Goal: Task Accomplishment & Management: Use online tool/utility

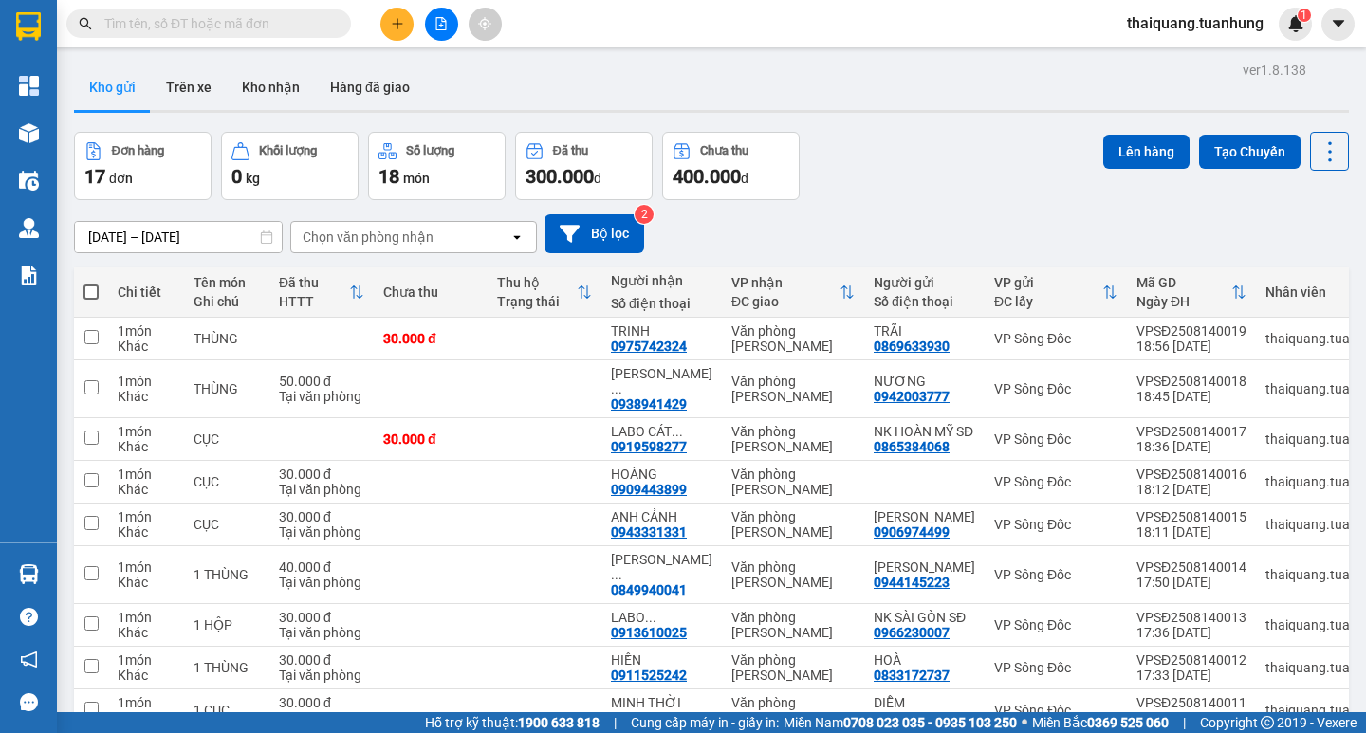
click at [888, 181] on div "Đơn hàng 17 đơn Khối lượng 0 kg Số lượng 18 món Đã thu 300.000 đ Chưa thu 400.0…" at bounding box center [711, 166] width 1275 height 68
click at [838, 204] on div "[DATE] – [DATE] Press the down arrow key to interact with the calendar and sele…" at bounding box center [711, 233] width 1275 height 67
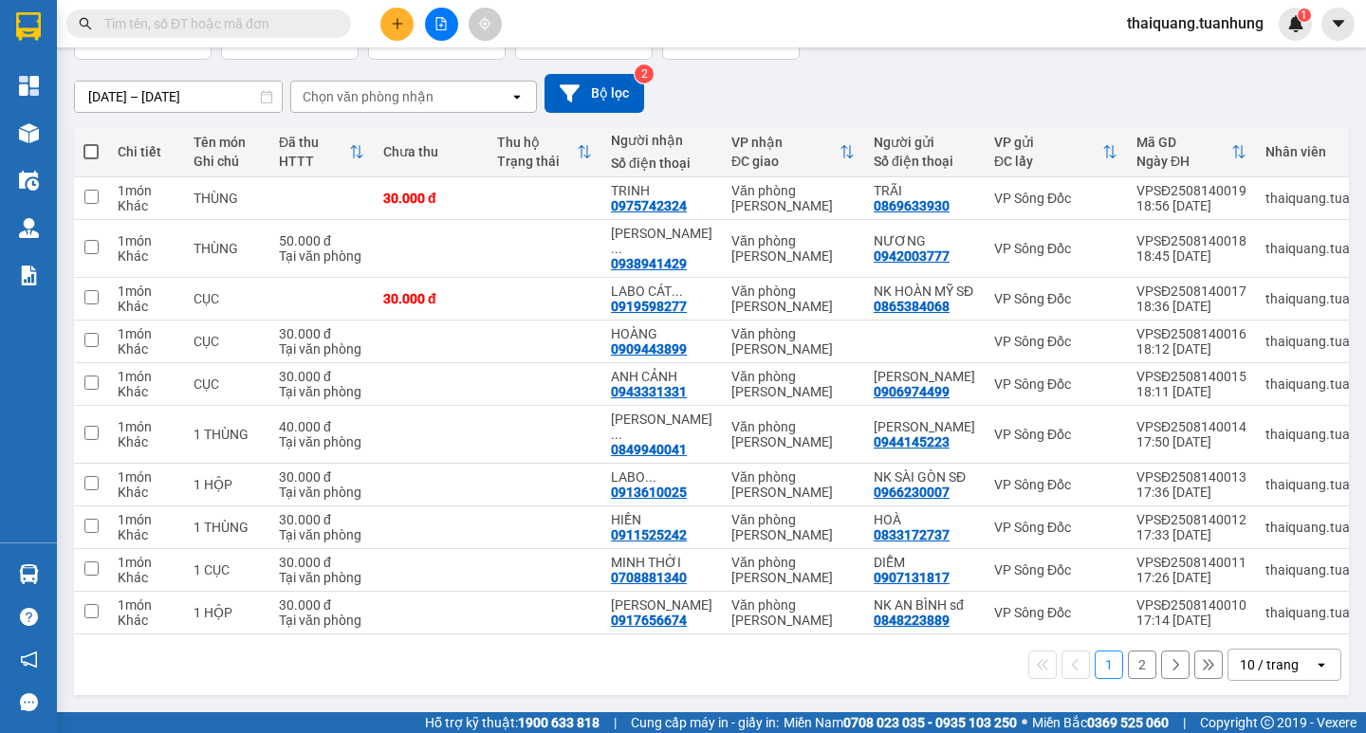
click at [1247, 662] on div "10 / trang" at bounding box center [1269, 664] width 59 height 19
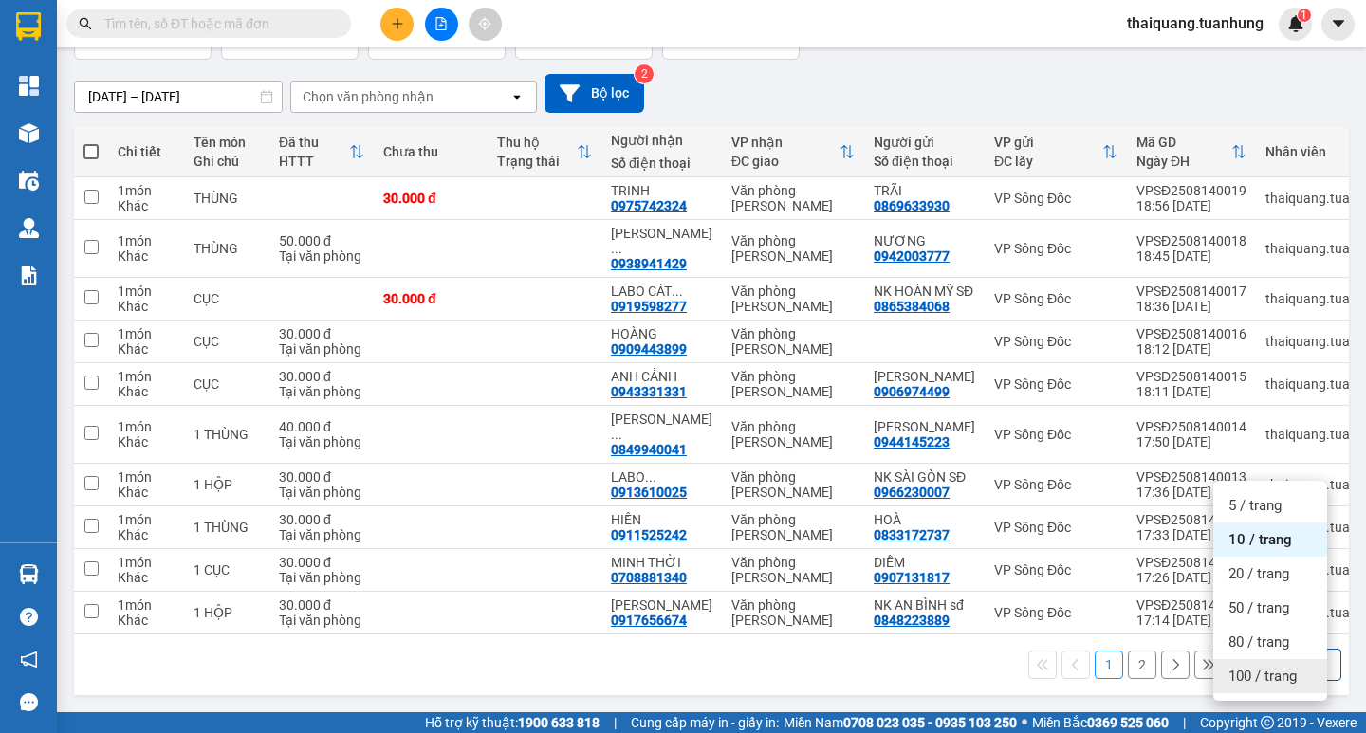
click at [1237, 667] on span "100 / trang" at bounding box center [1262, 676] width 68 height 19
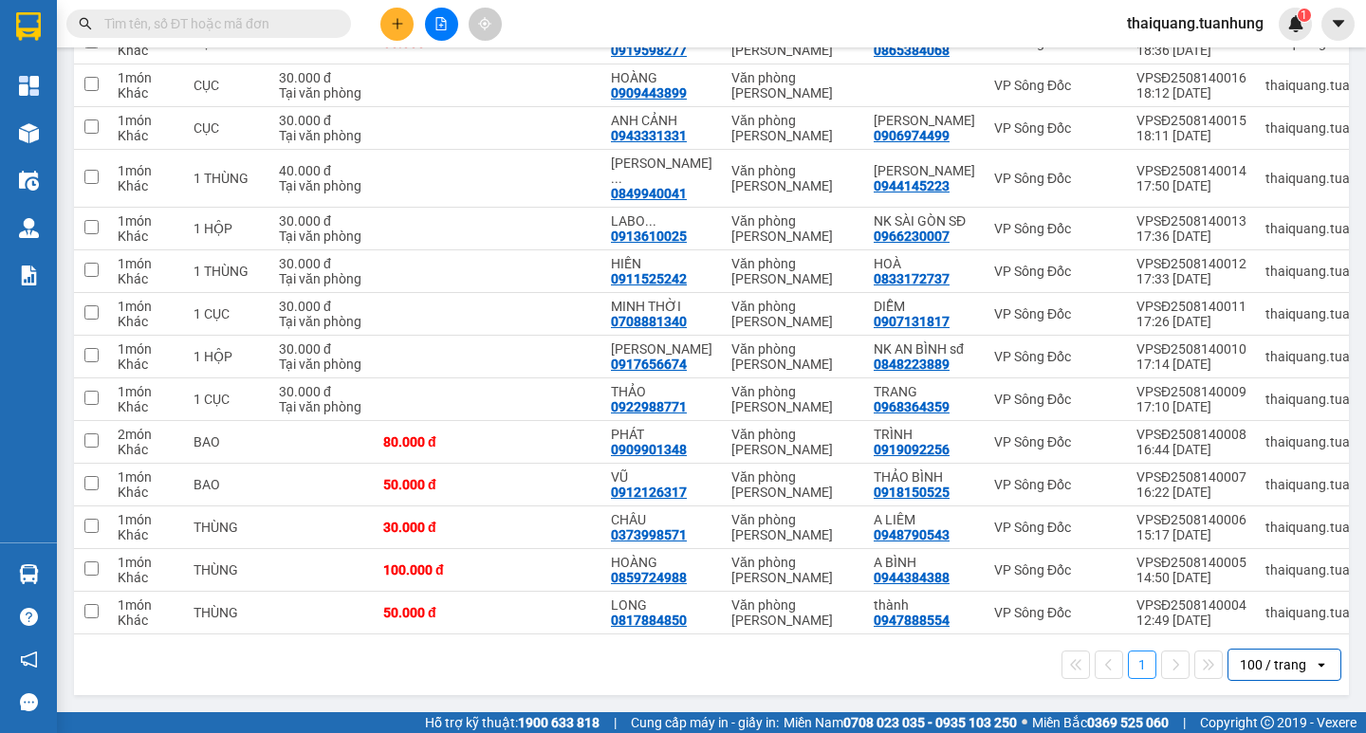
scroll to position [0, 0]
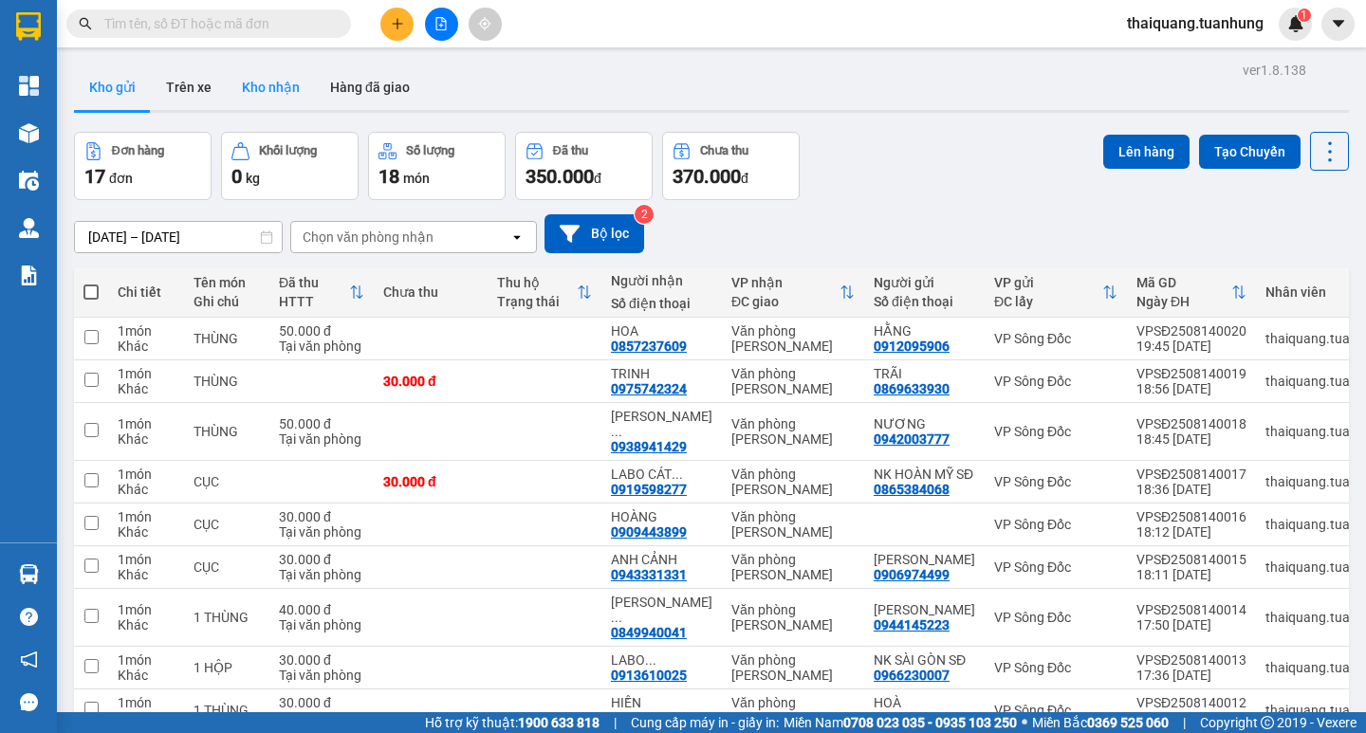
click at [286, 83] on button "Kho nhận" at bounding box center [271, 88] width 88 height 46
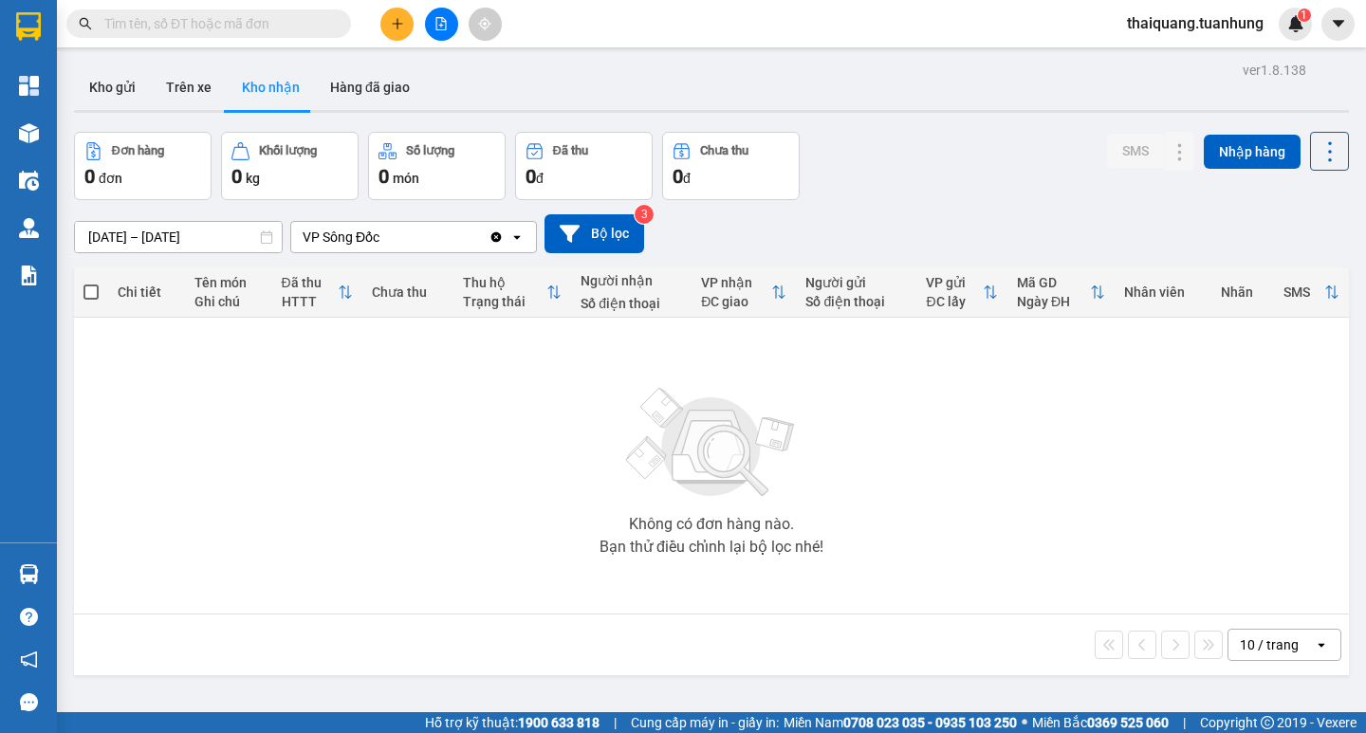
click at [922, 175] on div "Đơn hàng 0 đơn Khối lượng 0 kg Số lượng 0 món Đã thu 0 đ Chưa thu 0 đ SMS Nhập …" at bounding box center [711, 166] width 1275 height 68
click at [143, 230] on input "[DATE] – [DATE]" at bounding box center [178, 237] width 207 height 30
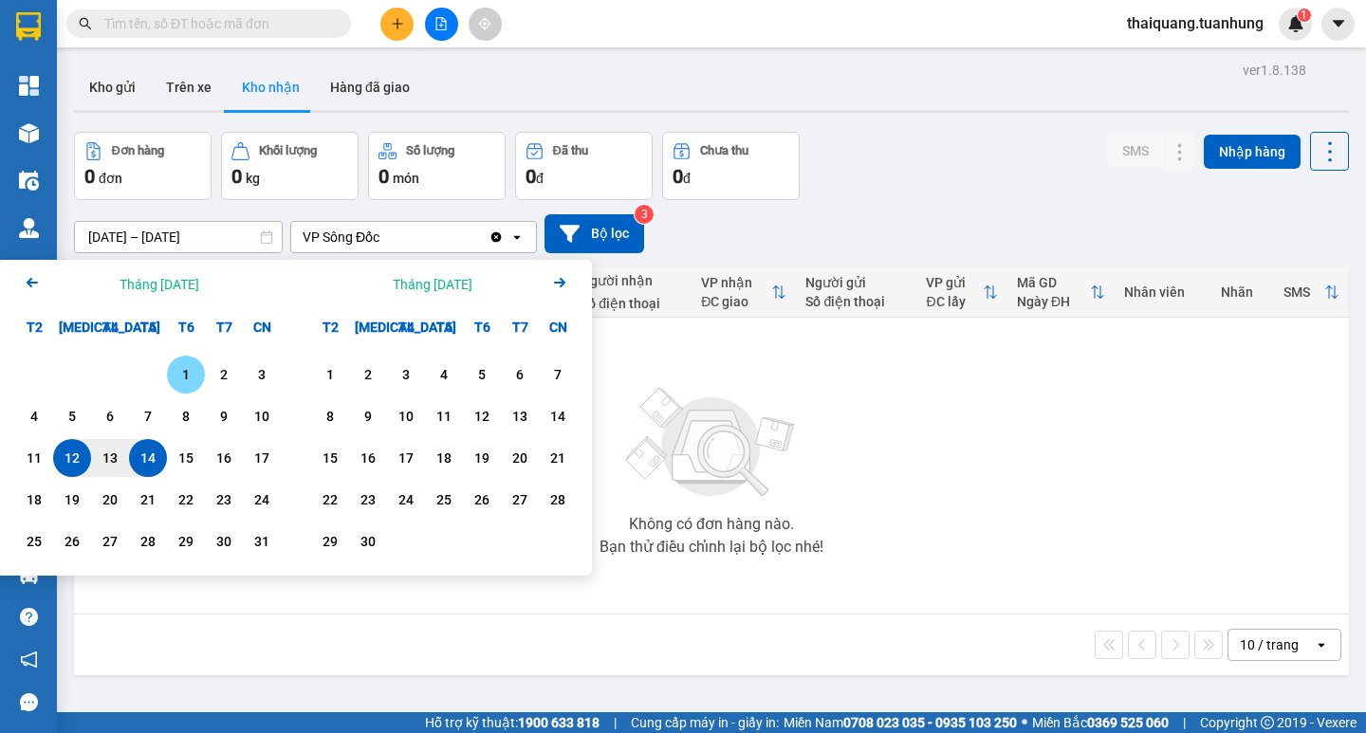
click at [175, 361] on div "1" at bounding box center [186, 375] width 38 height 38
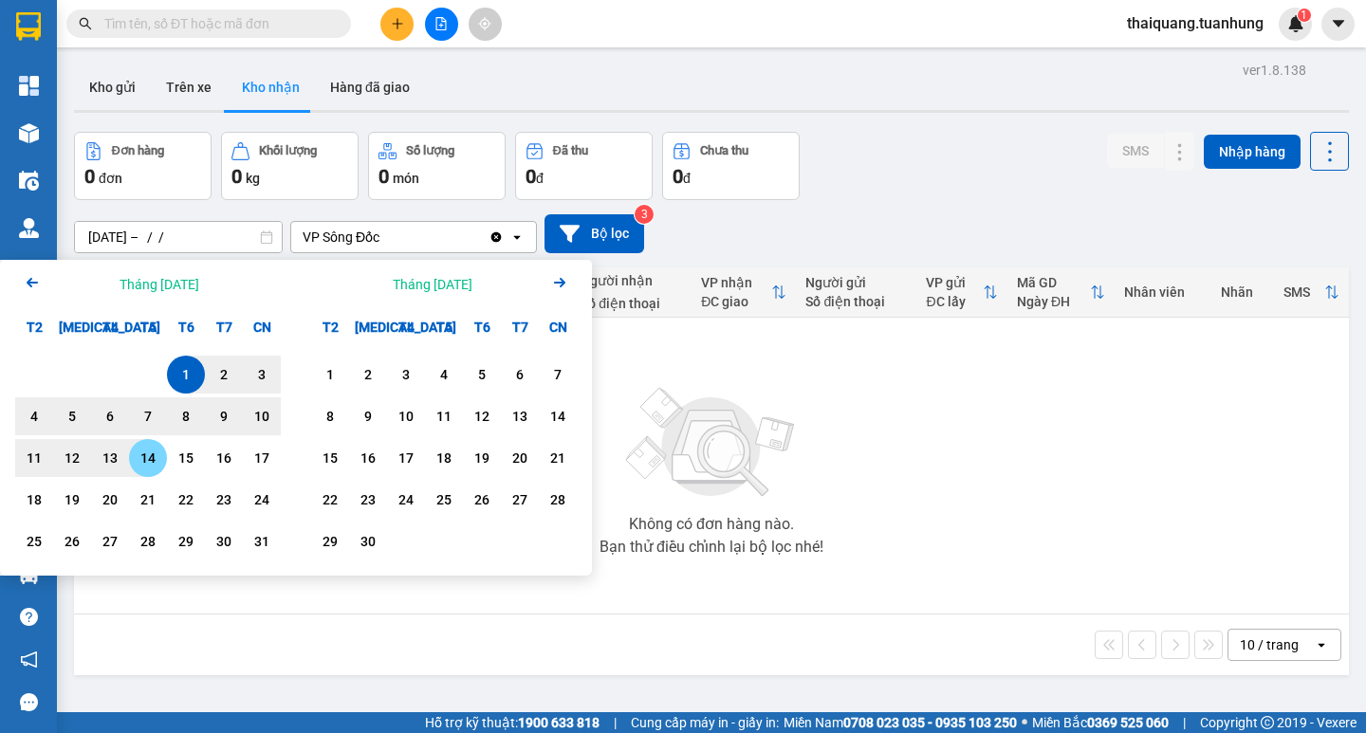
click at [154, 456] on div "14" at bounding box center [148, 458] width 27 height 23
type input "[DATE] – [DATE]"
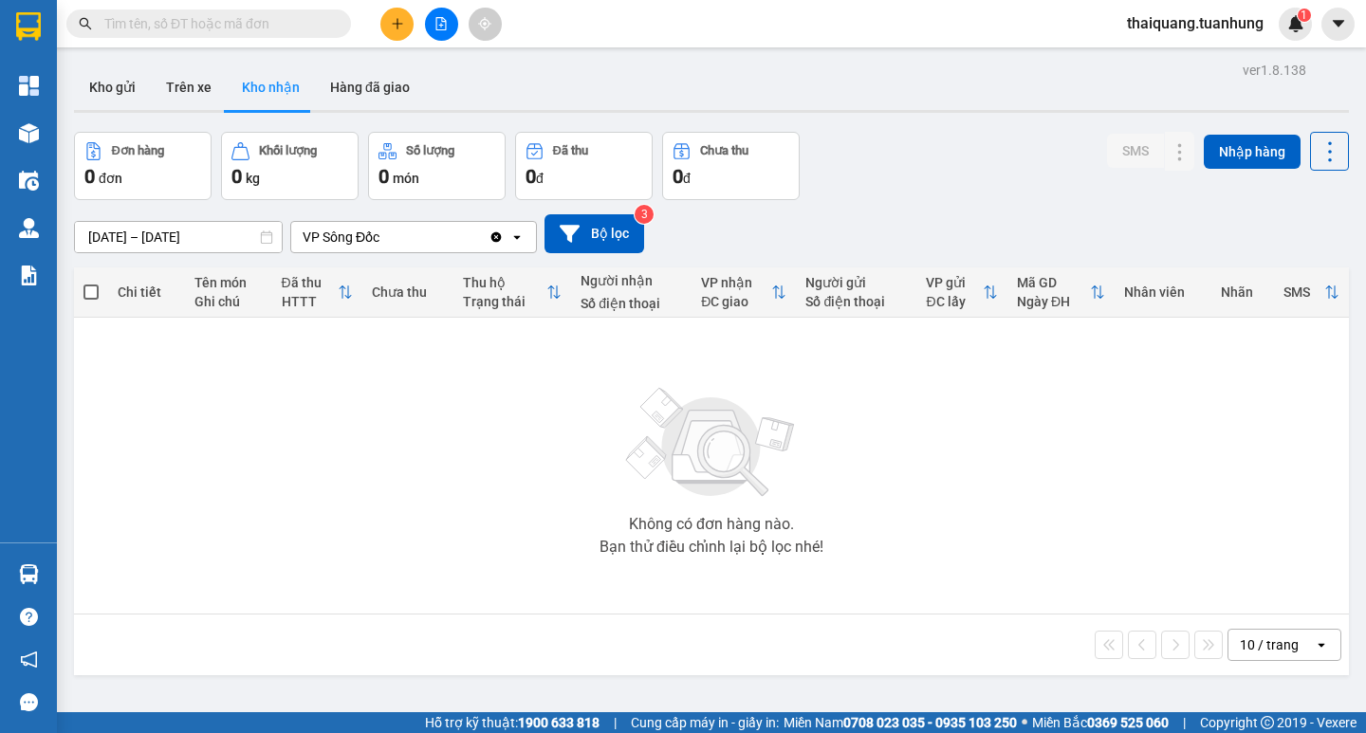
click at [915, 189] on div "Đơn hàng 0 đơn Khối lượng 0 kg Số lượng 0 món Đã thu 0 đ Chưa thu 0 đ SMS Nhập …" at bounding box center [711, 166] width 1275 height 68
click at [399, 87] on button "Hàng đã giao" at bounding box center [370, 88] width 110 height 46
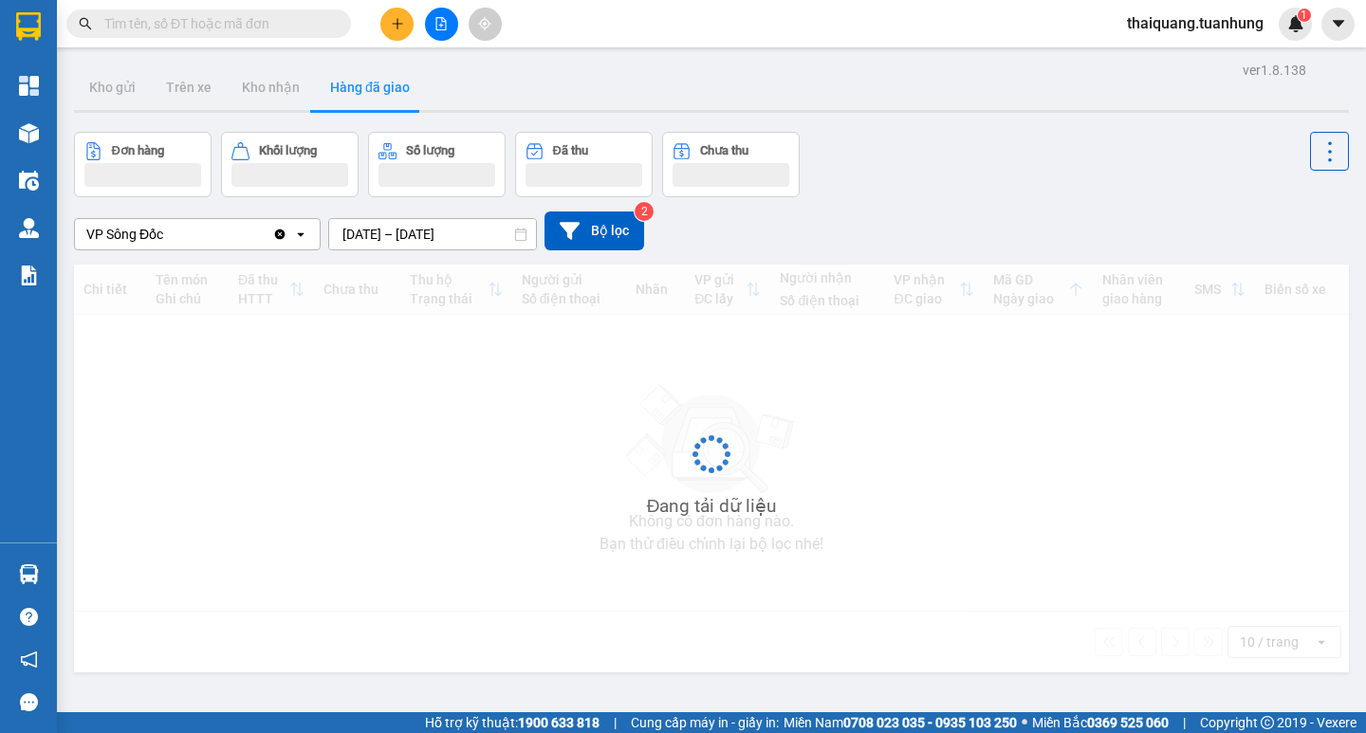
click at [428, 240] on input "[DATE] – [DATE]" at bounding box center [432, 234] width 207 height 30
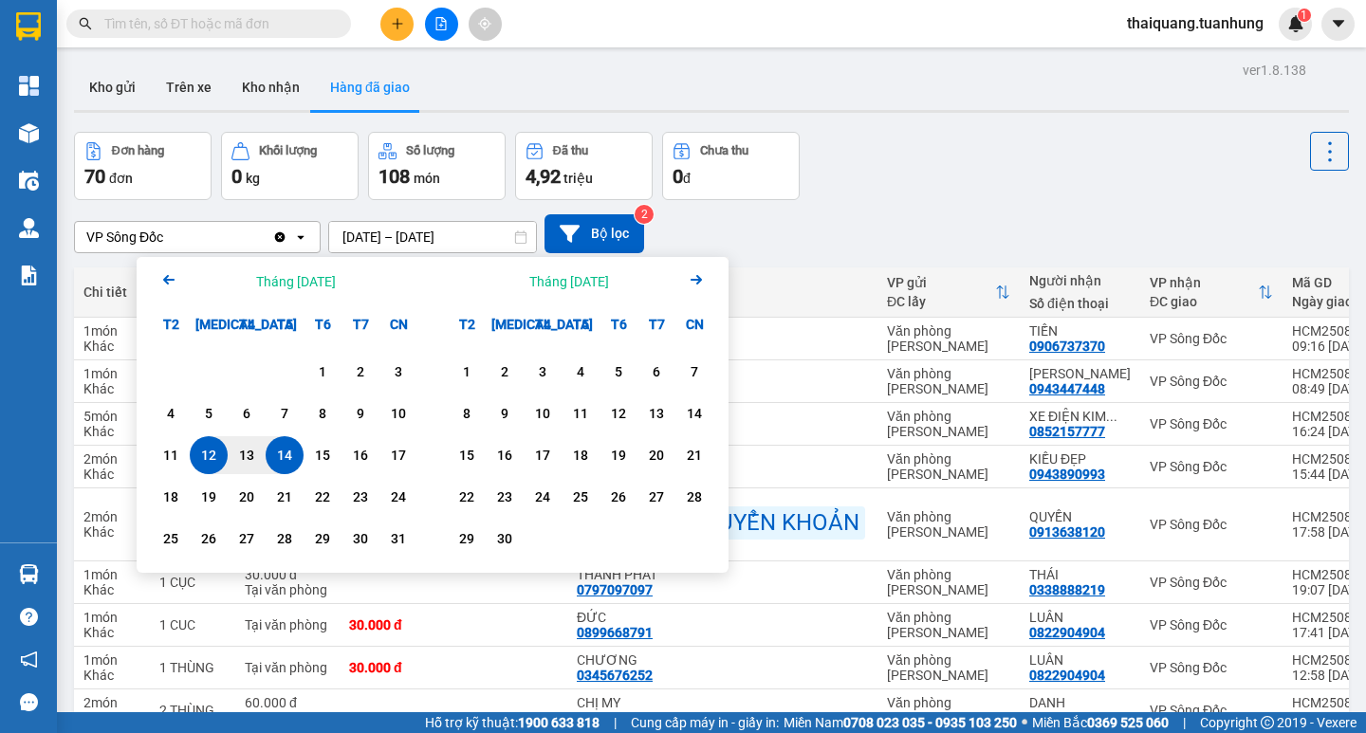
click at [293, 455] on div "14" at bounding box center [284, 455] width 27 height 23
type input "[DATE] – [DATE]"
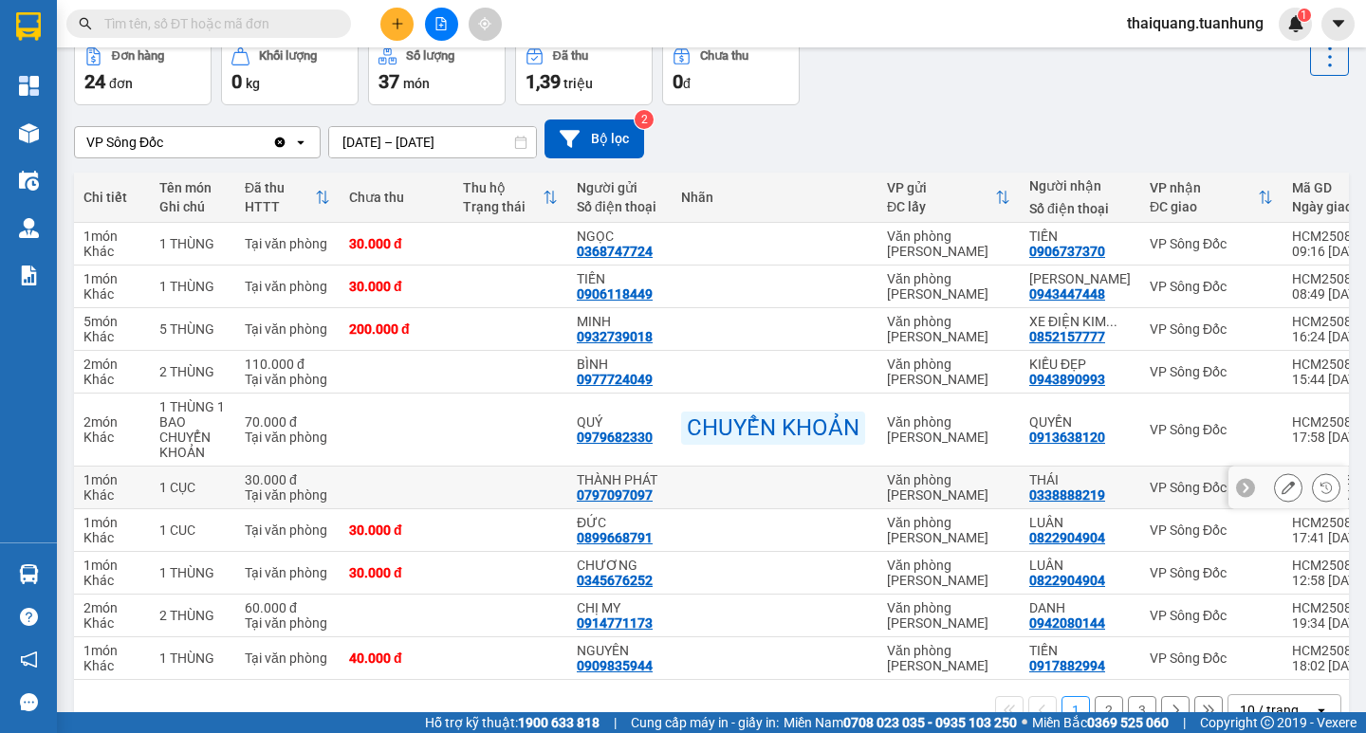
scroll to position [148, 0]
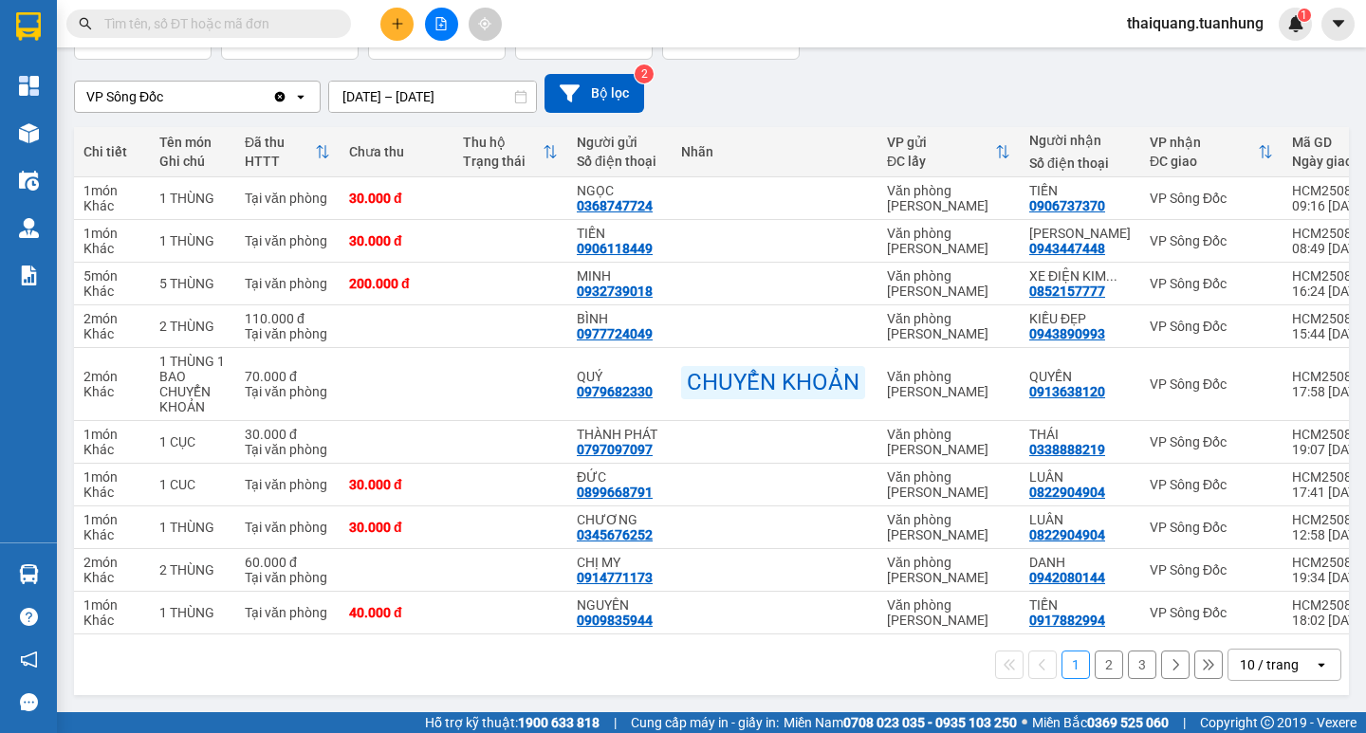
click at [1249, 666] on div "10 / trang" at bounding box center [1269, 664] width 59 height 19
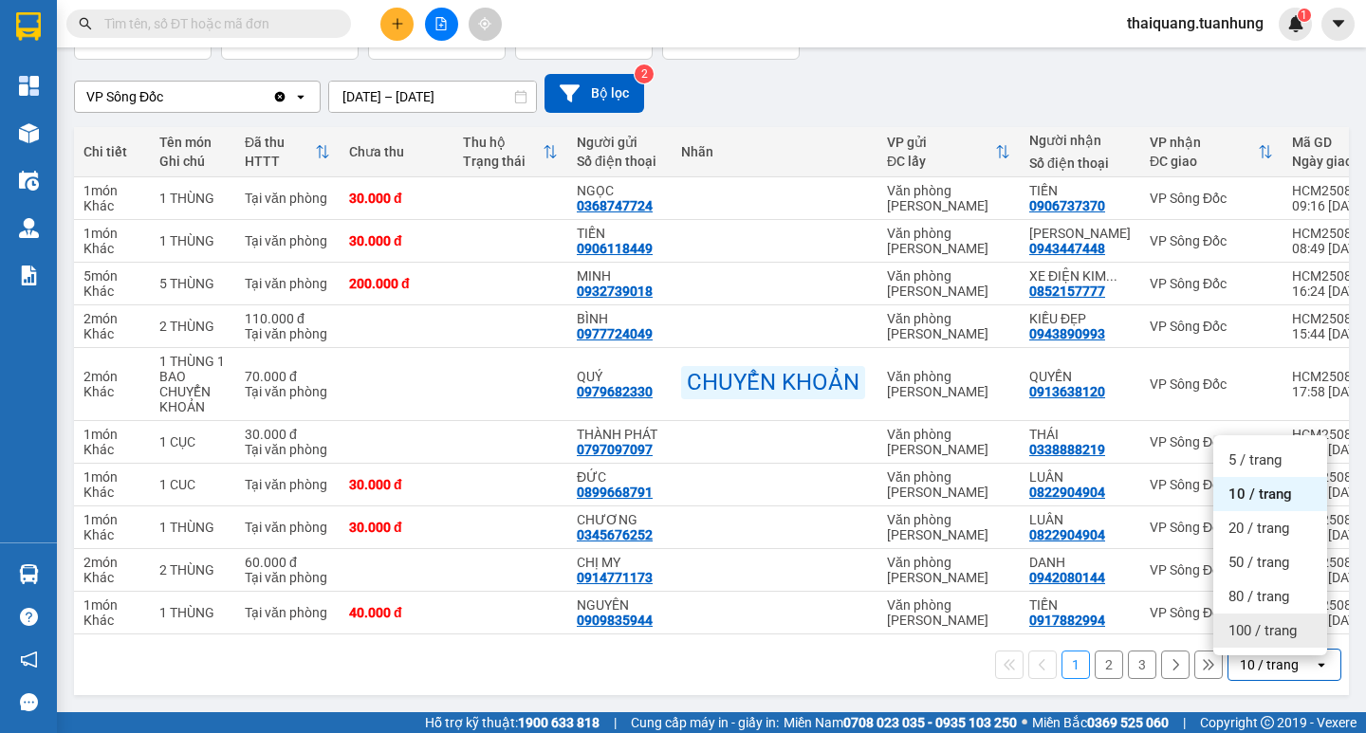
click at [1259, 626] on span "100 / trang" at bounding box center [1262, 630] width 68 height 19
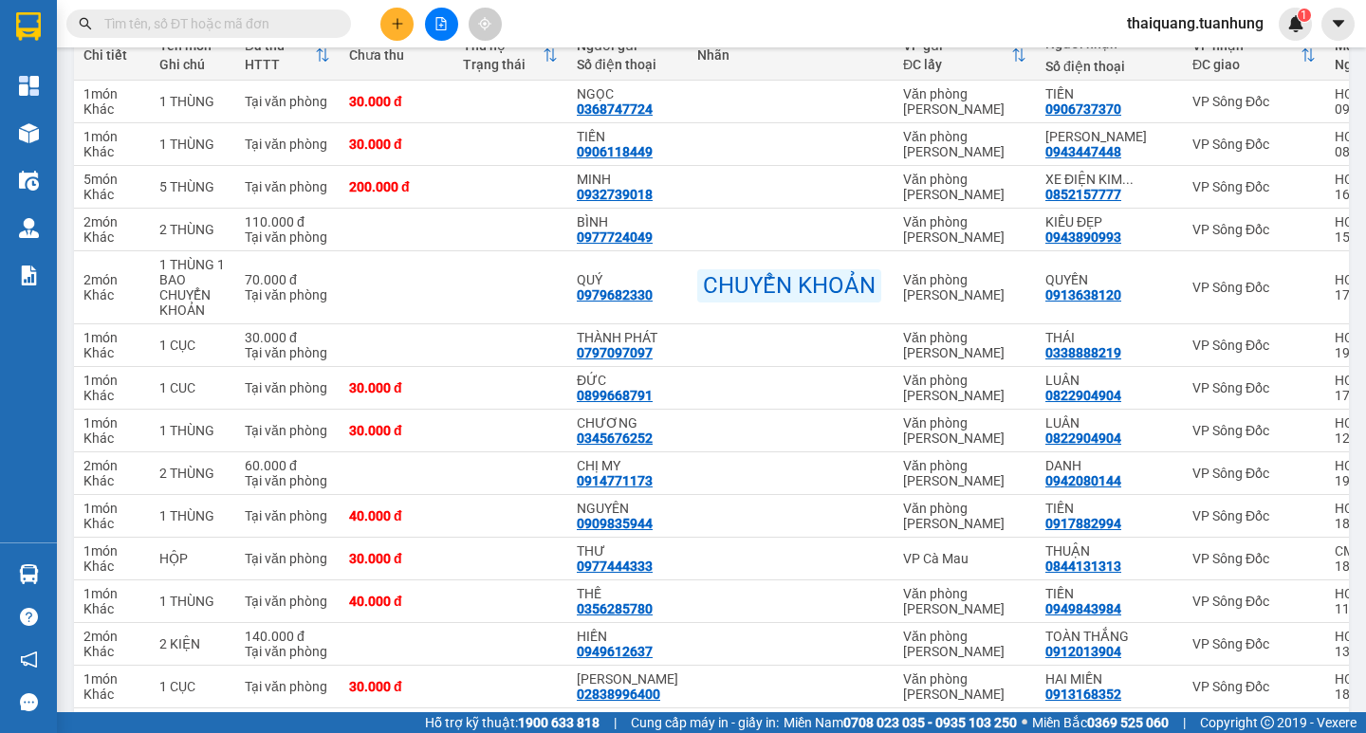
scroll to position [0, 0]
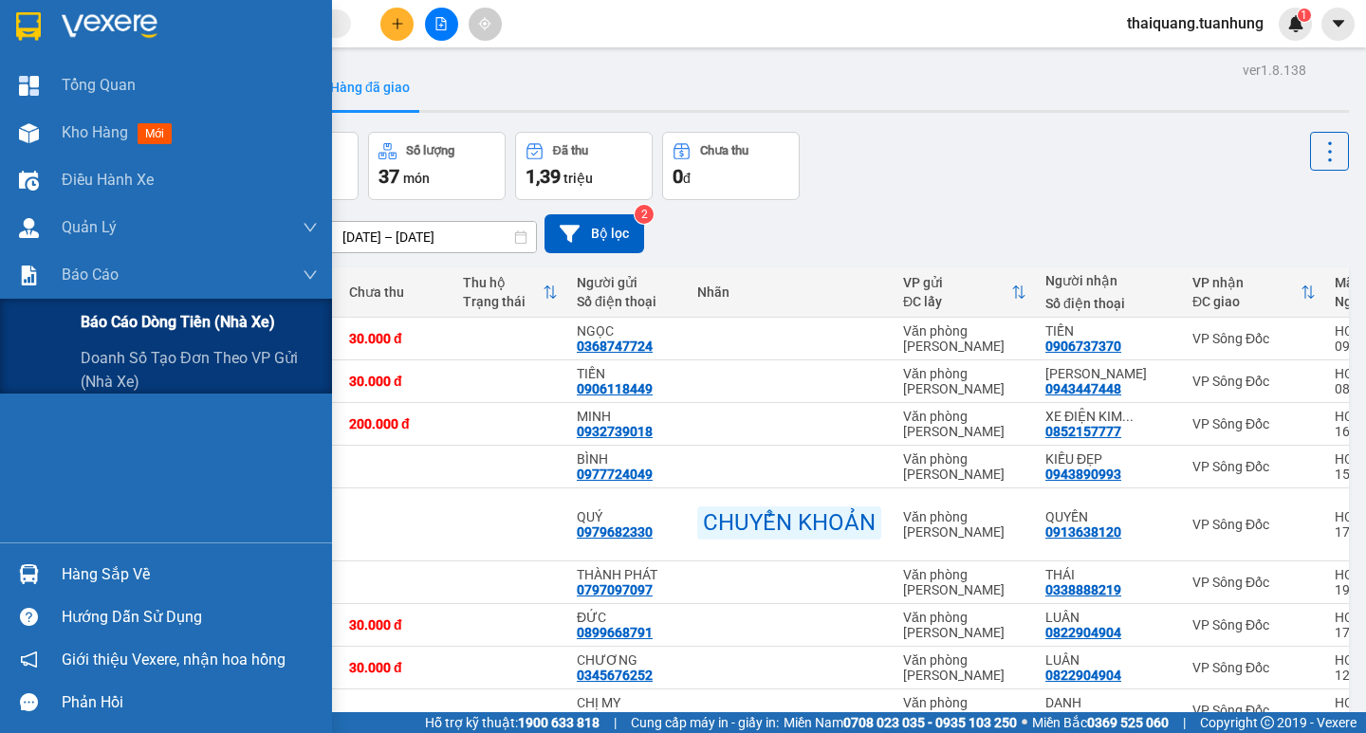
click at [143, 323] on span "Báo cáo dòng tiền (nhà xe)" at bounding box center [178, 322] width 194 height 24
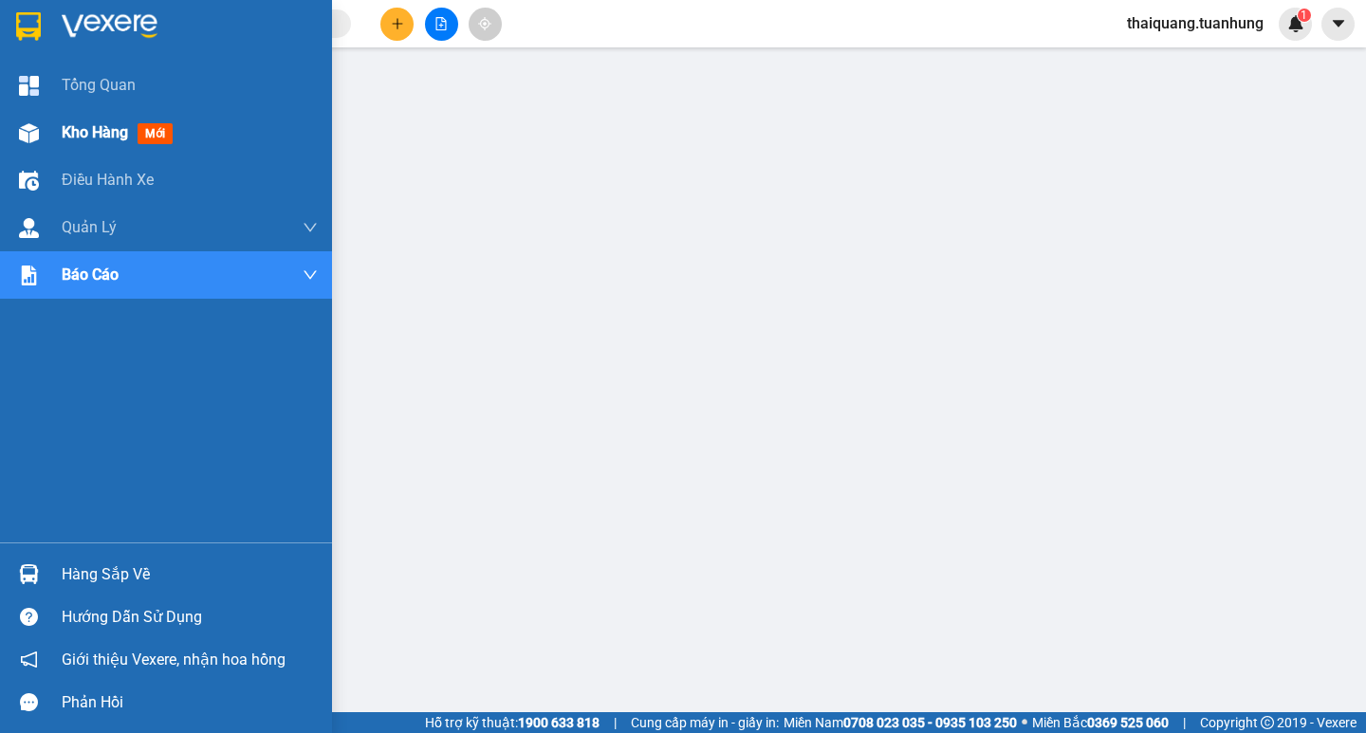
click at [81, 129] on span "Kho hàng" at bounding box center [95, 132] width 66 height 18
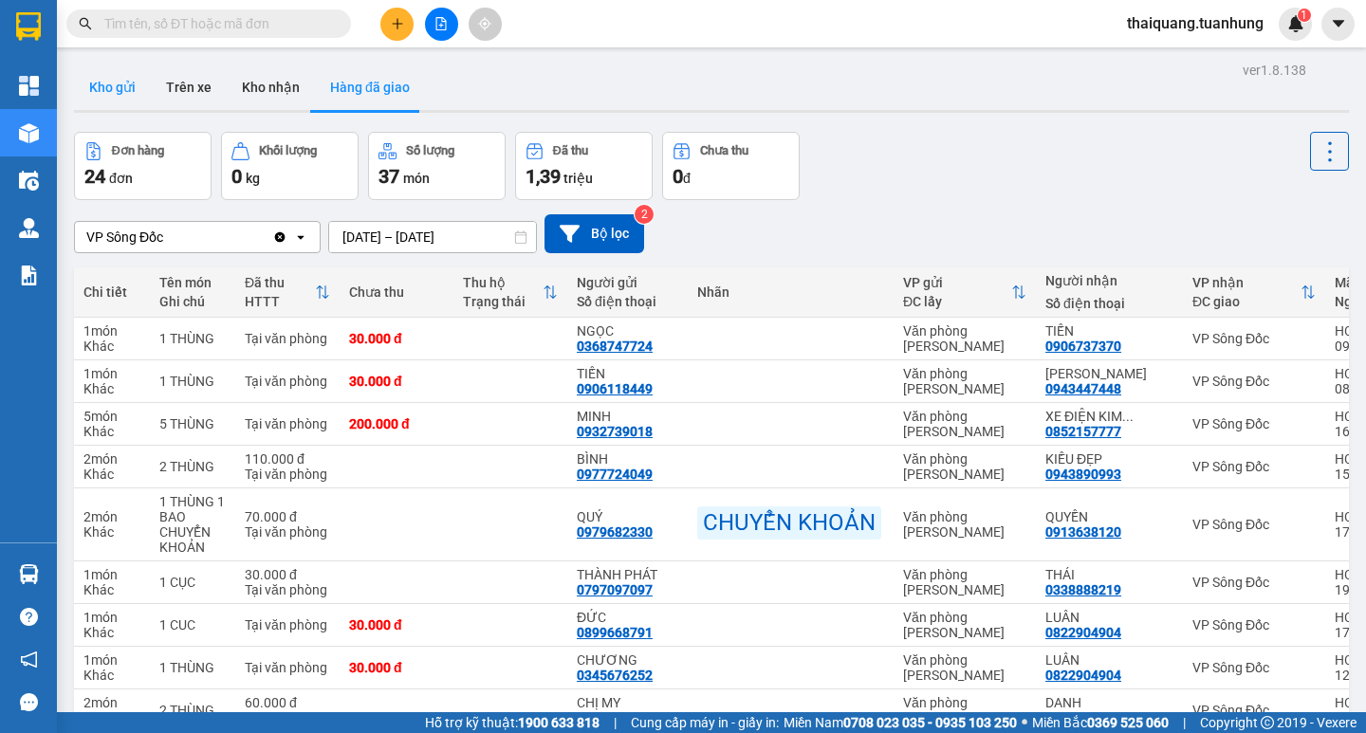
click at [100, 88] on button "Kho gửi" at bounding box center [112, 88] width 77 height 46
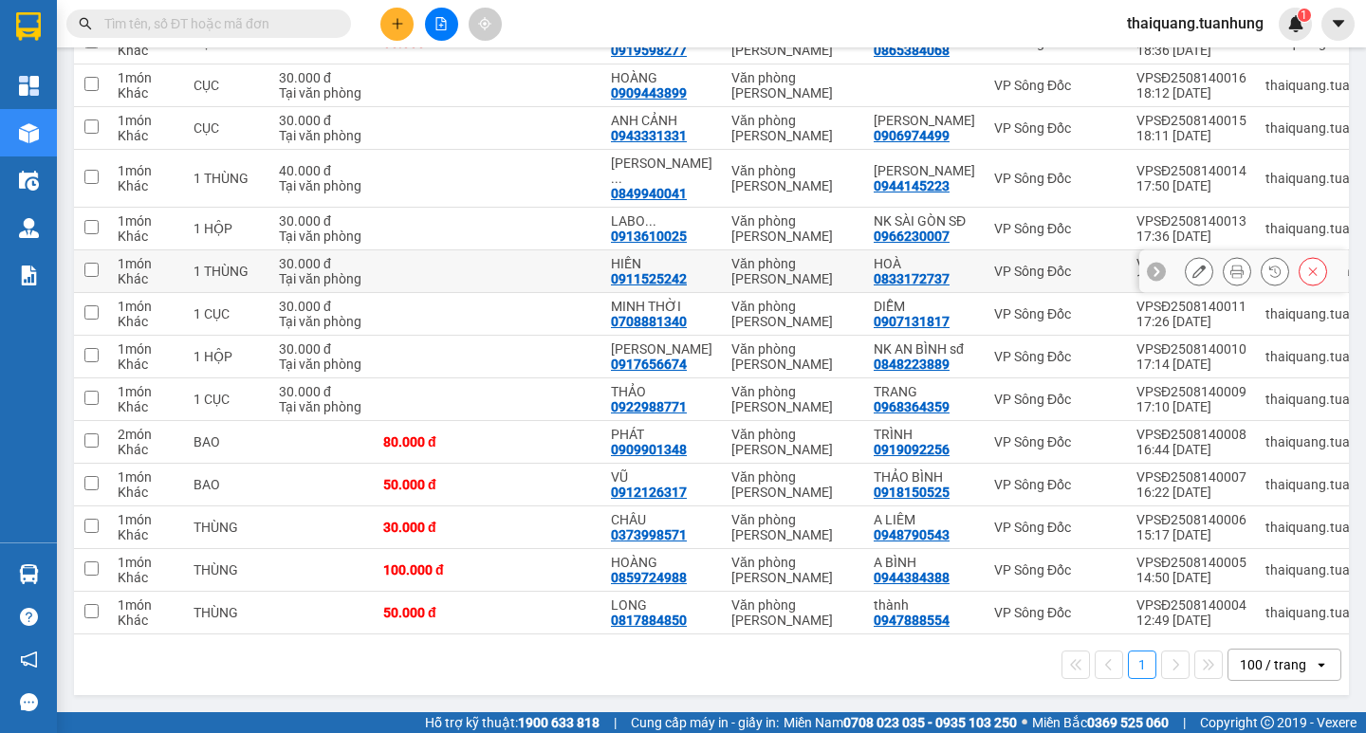
scroll to position [18, 0]
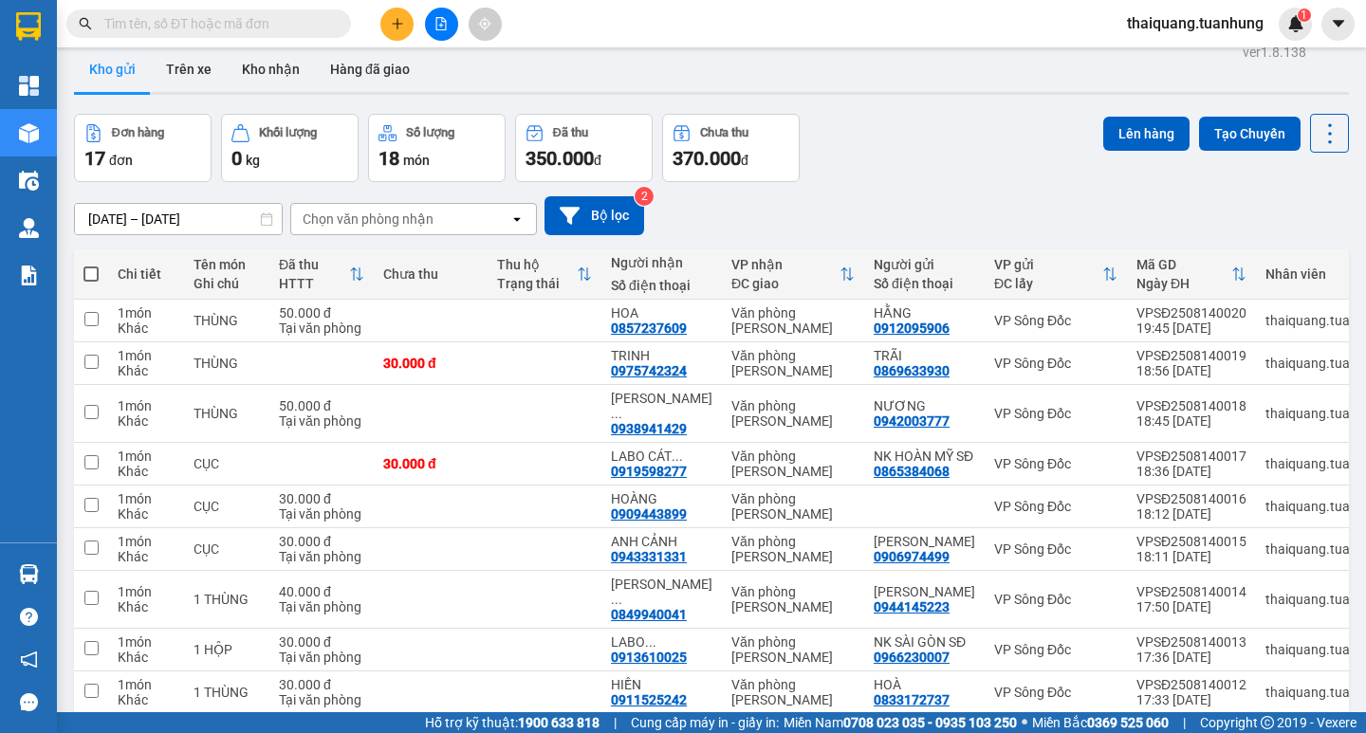
click at [94, 267] on span at bounding box center [90, 274] width 15 height 15
click at [91, 265] on input "checkbox" at bounding box center [91, 265] width 0 height 0
checkbox input "true"
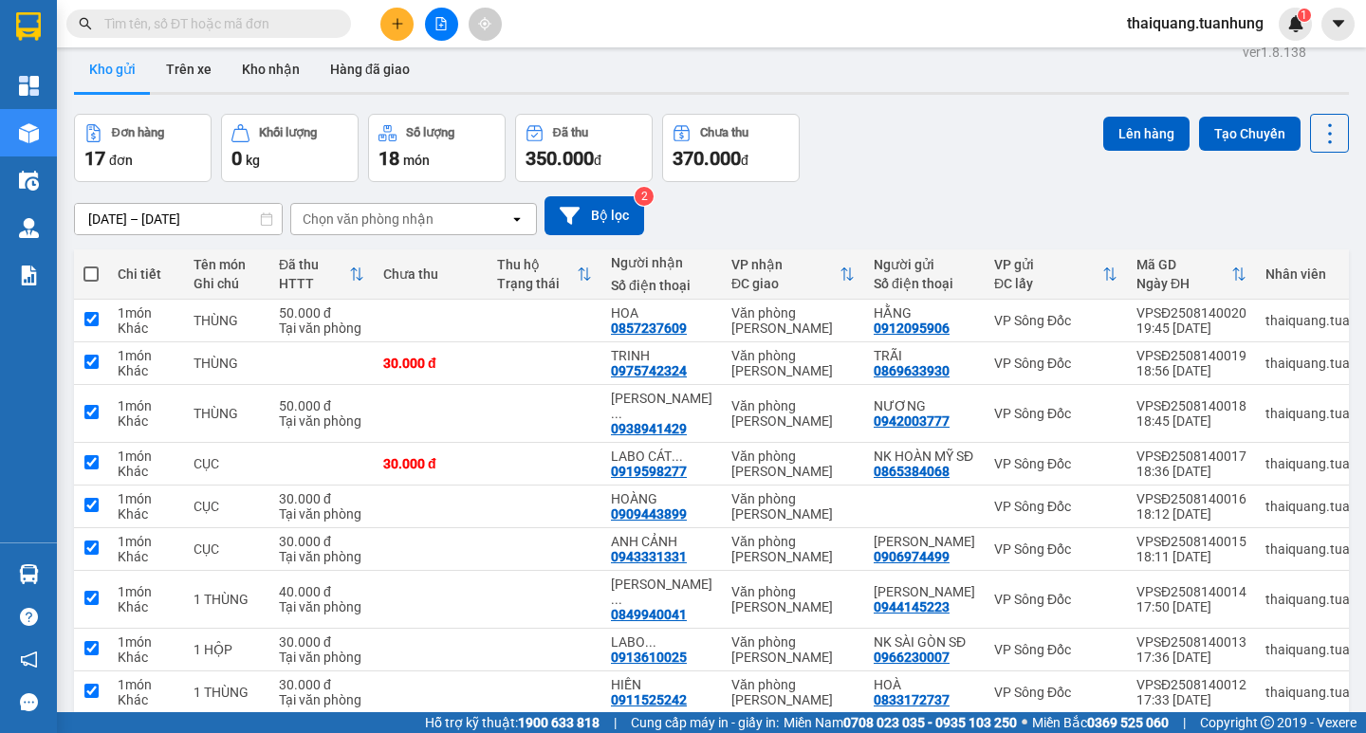
checkbox input "true"
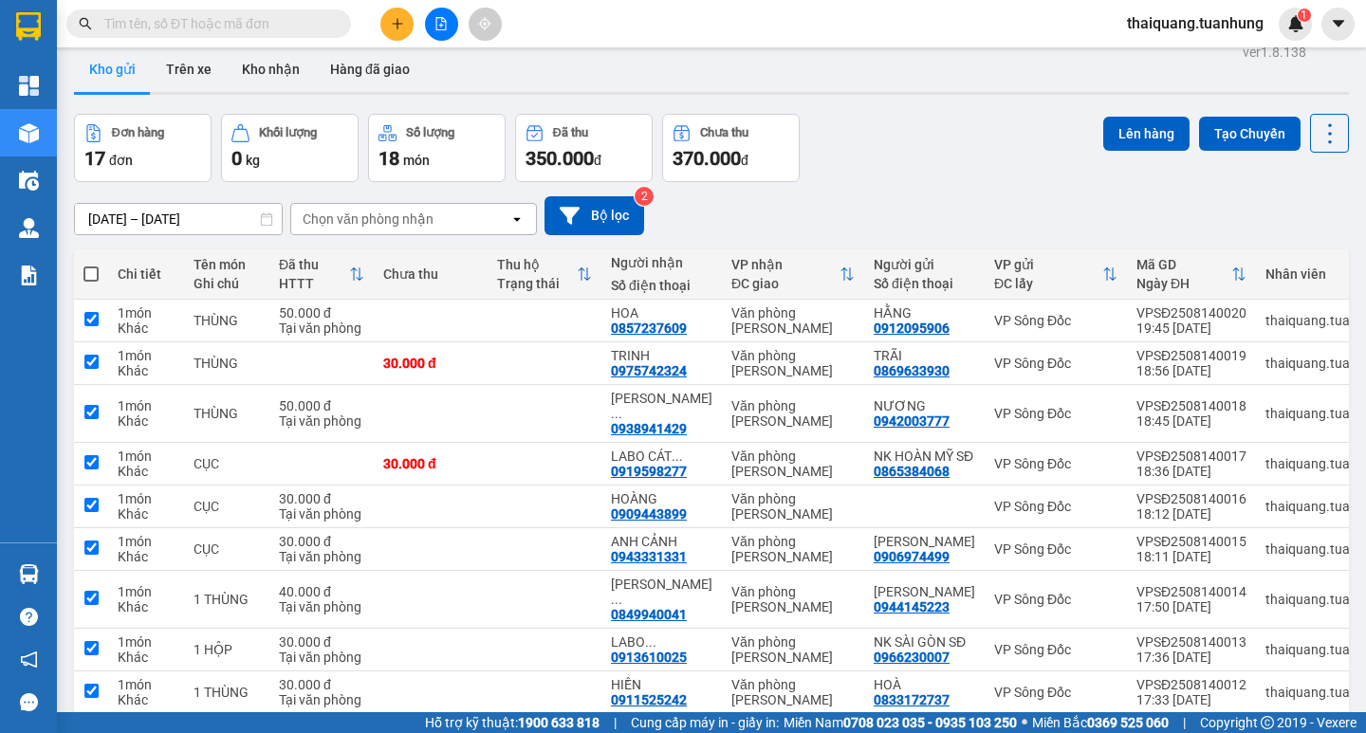
checkbox input "true"
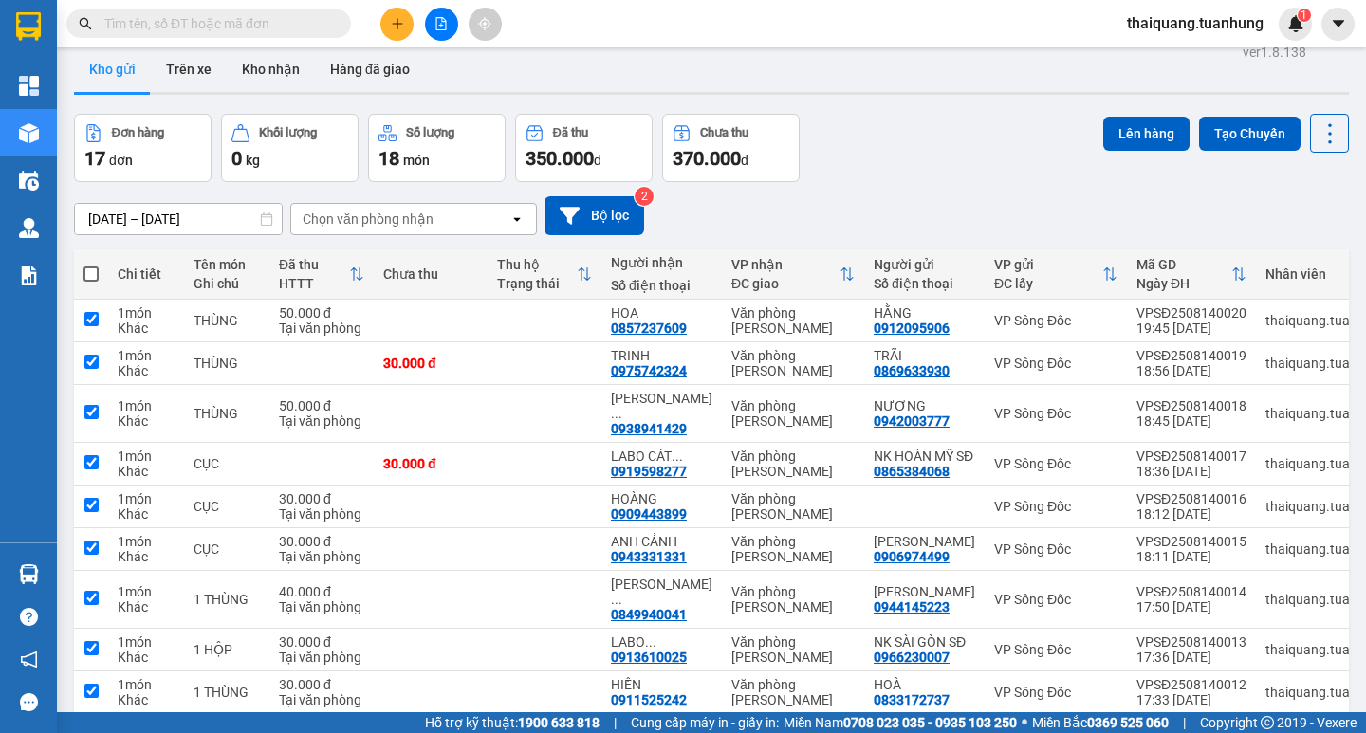
checkbox input "true"
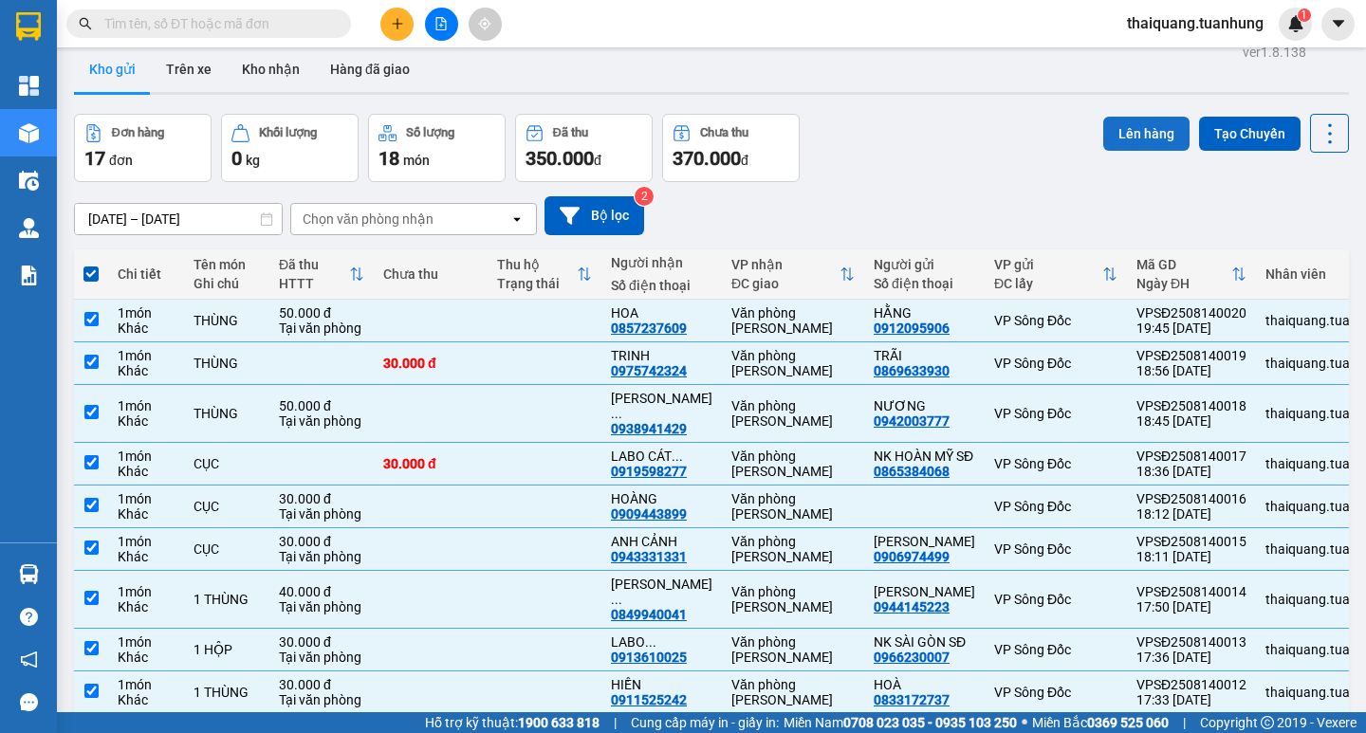
click at [1152, 135] on button "Lên hàng" at bounding box center [1146, 134] width 86 height 34
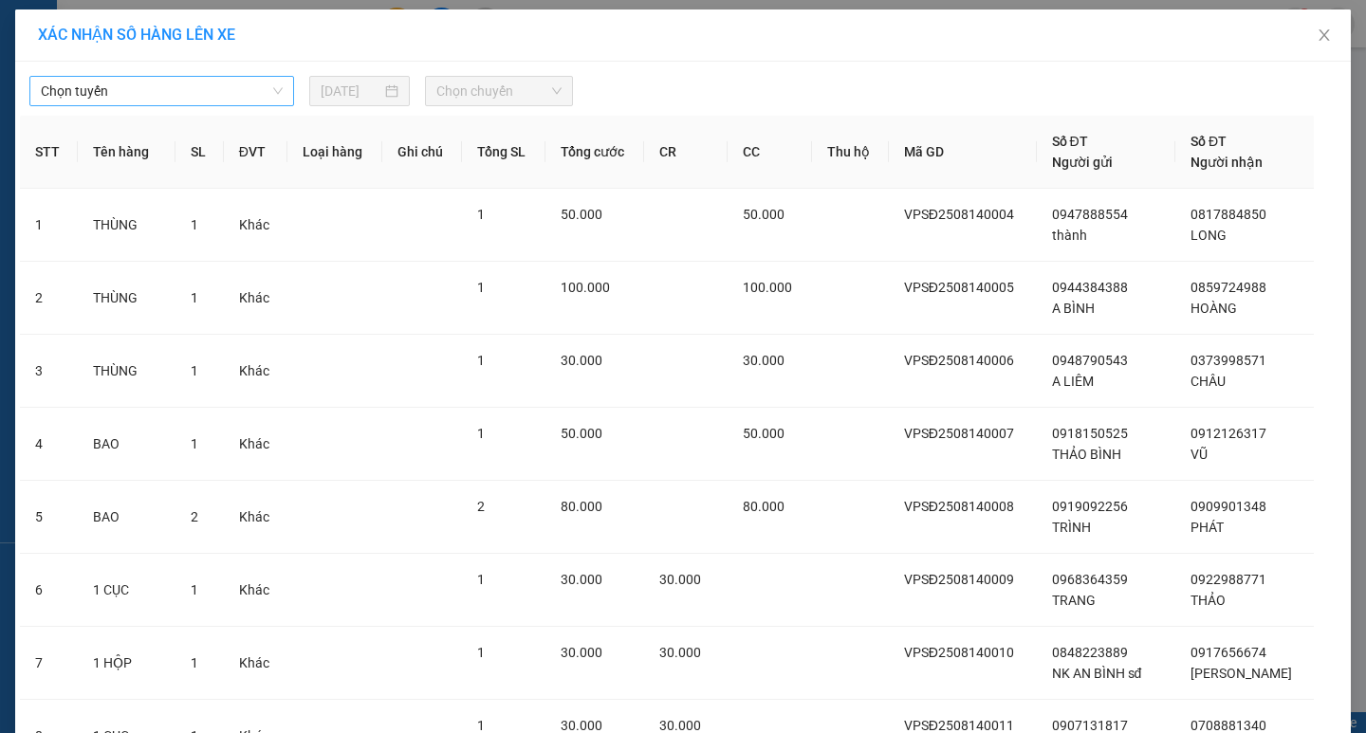
click at [174, 85] on span "Chọn tuyến" at bounding box center [162, 91] width 242 height 28
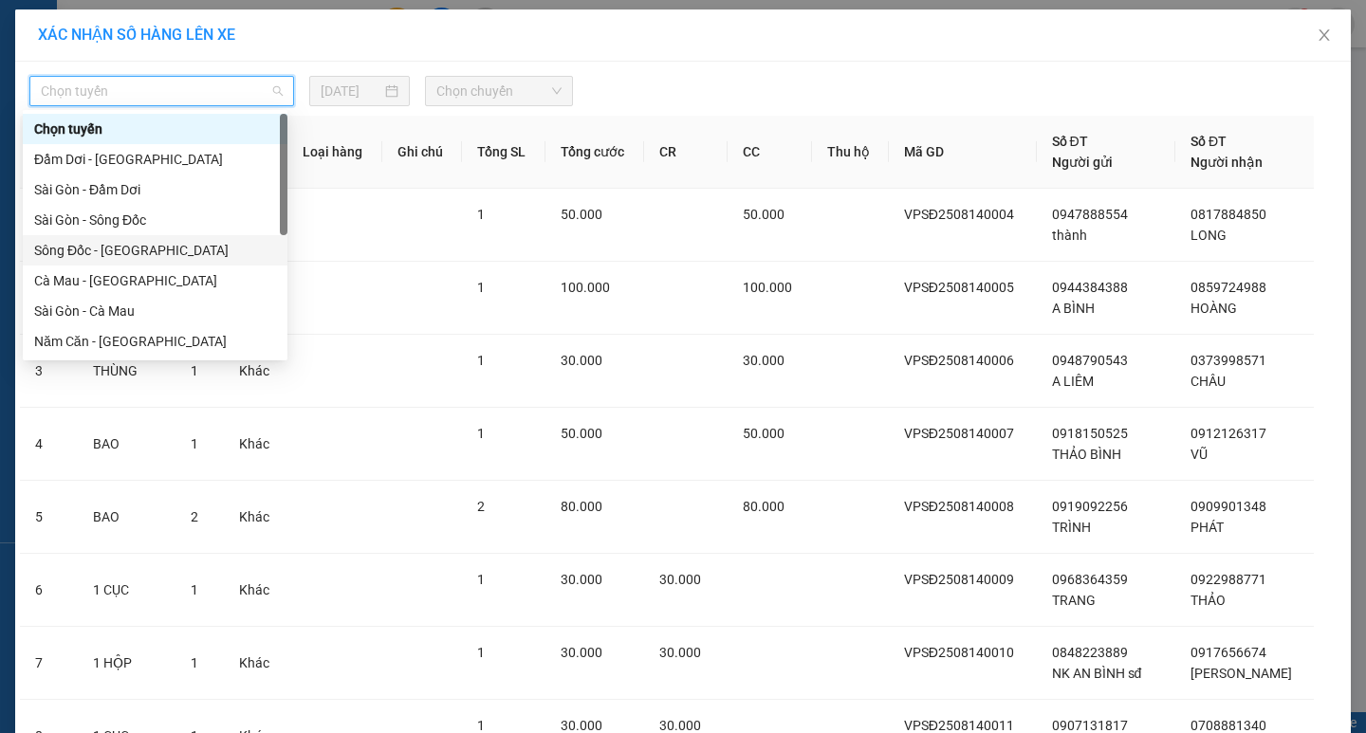
click at [99, 247] on div "Sông Đốc - [GEOGRAPHIC_DATA]" at bounding box center [155, 250] width 242 height 21
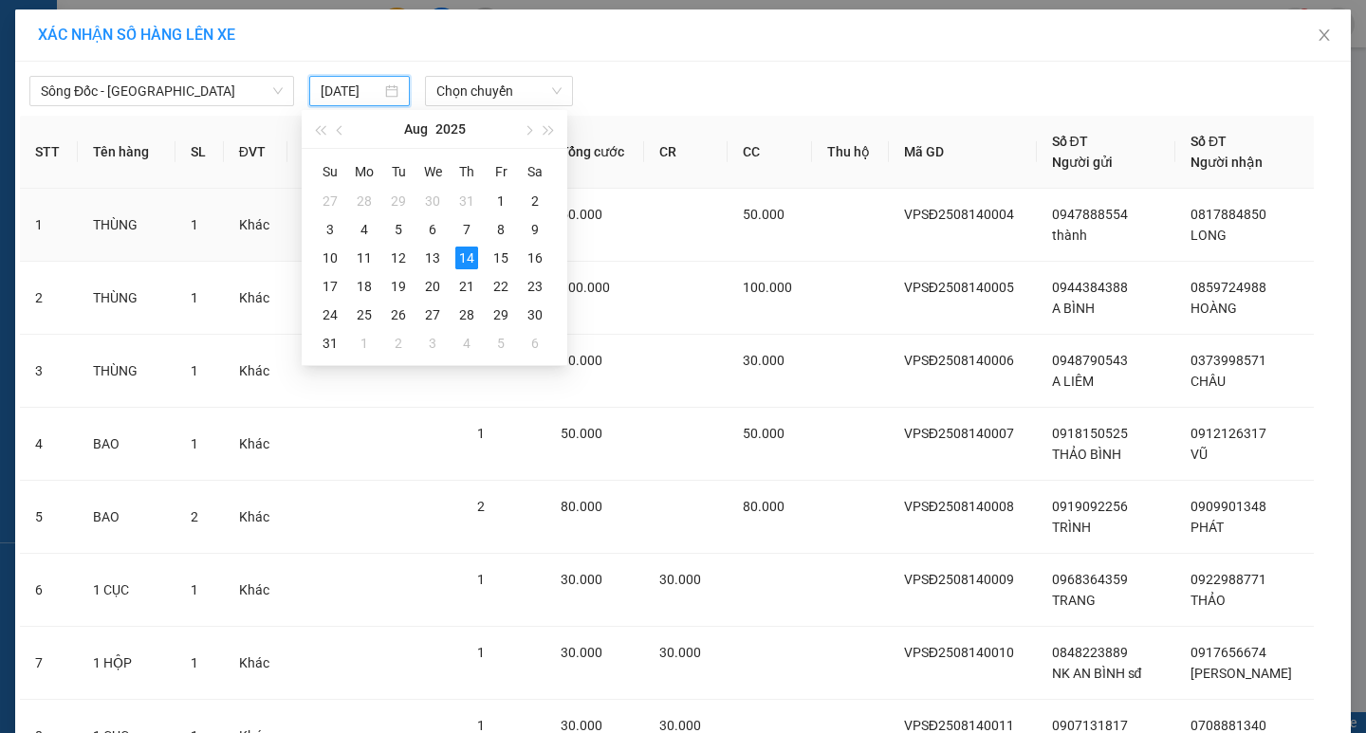
click at [335, 87] on input "[DATE]" at bounding box center [352, 91] width 62 height 21
click at [484, 97] on span "Chọn chuyến" at bounding box center [498, 91] width 125 height 28
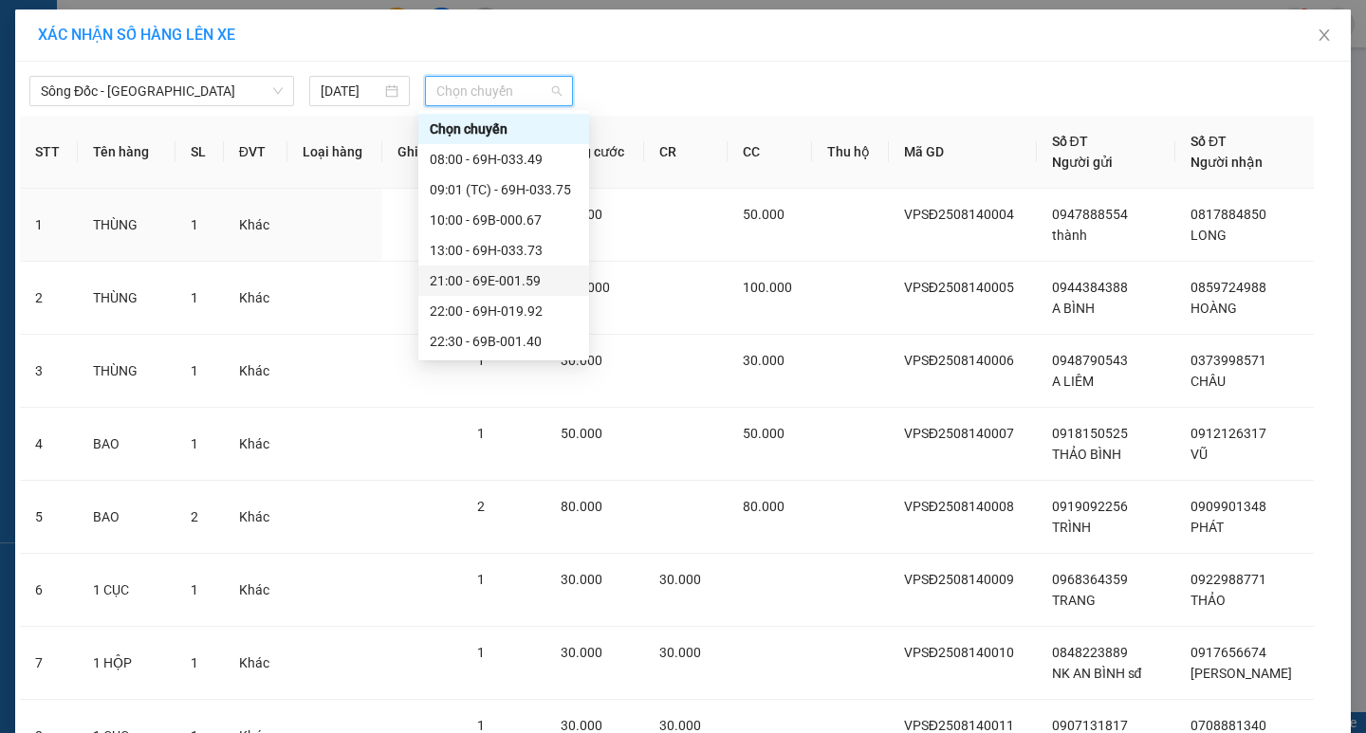
click at [489, 275] on div "21:00 - 69E-001.59" at bounding box center [504, 280] width 148 height 21
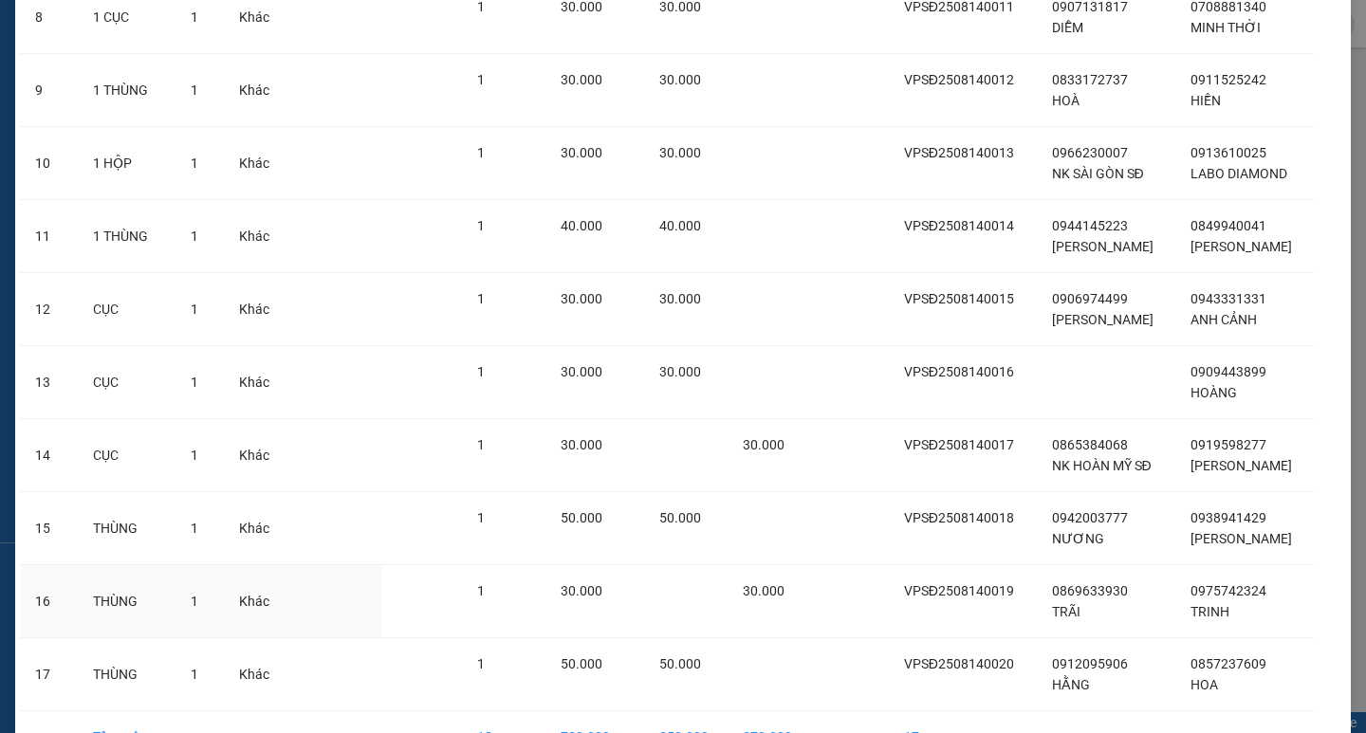
scroll to position [847, 0]
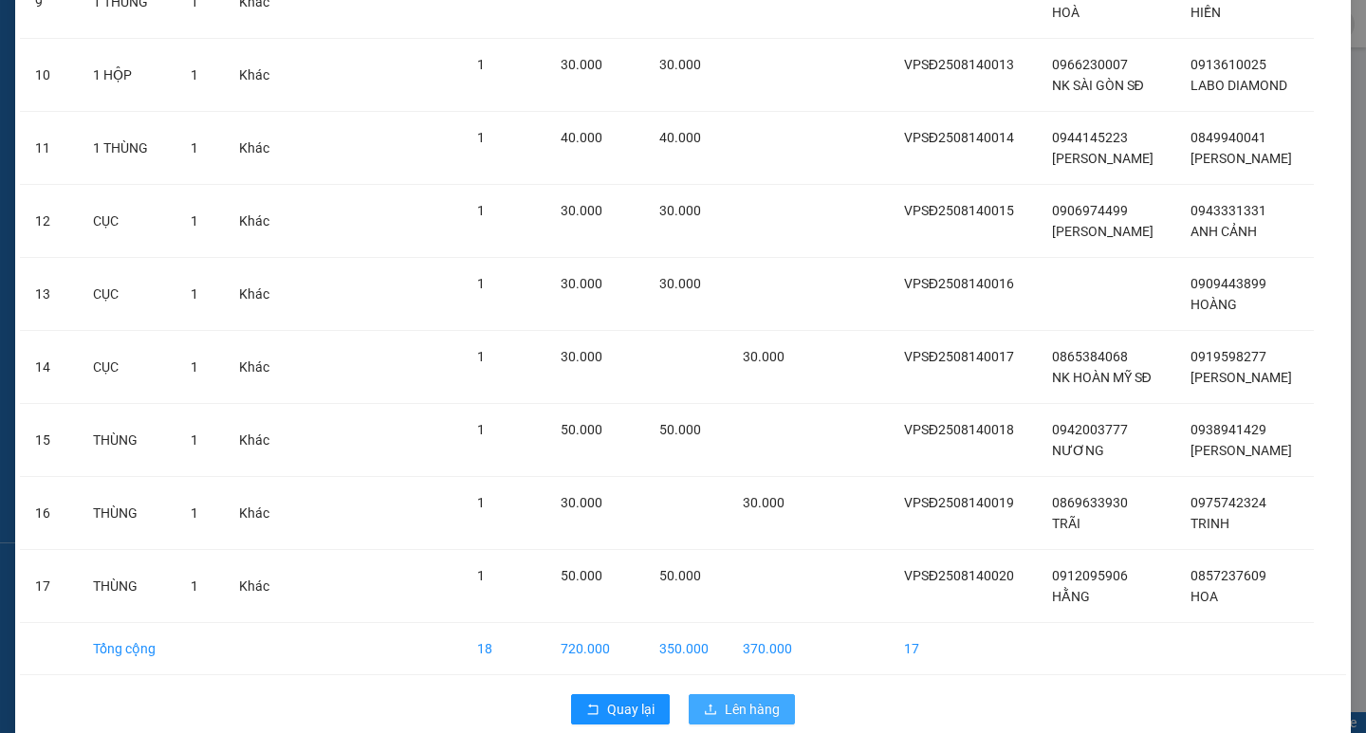
click at [750, 699] on span "Lên hàng" at bounding box center [752, 709] width 55 height 21
